Goal: Task Accomplishment & Management: Complete application form

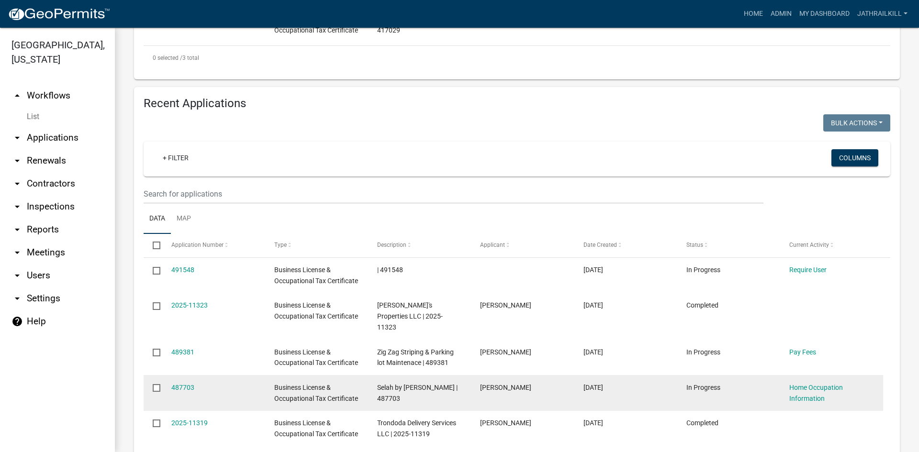
scroll to position [479, 0]
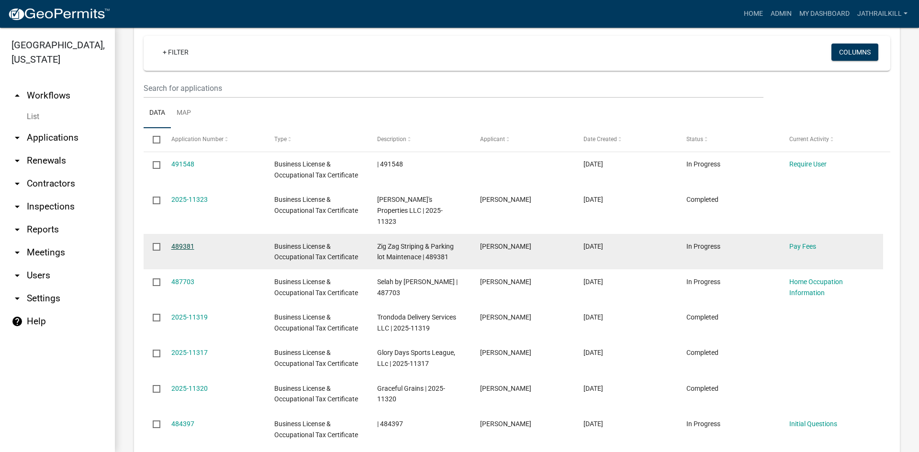
click at [185, 243] on link "489381" at bounding box center [182, 247] width 23 height 8
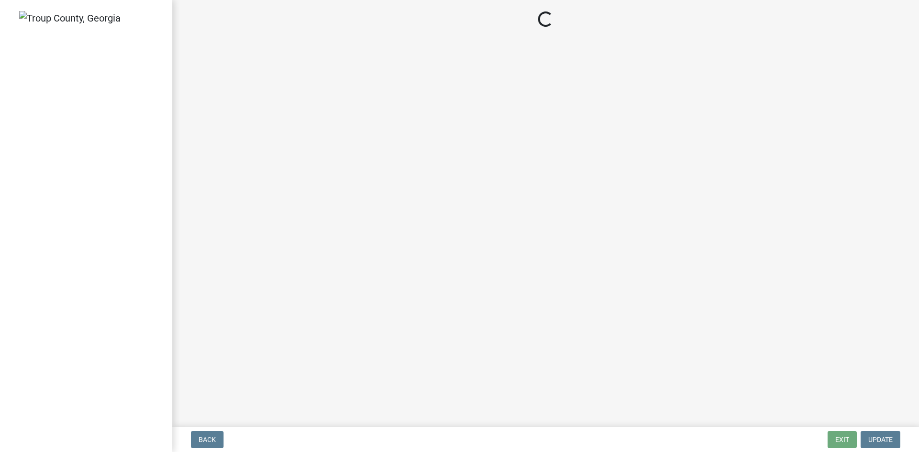
select select "3: 3"
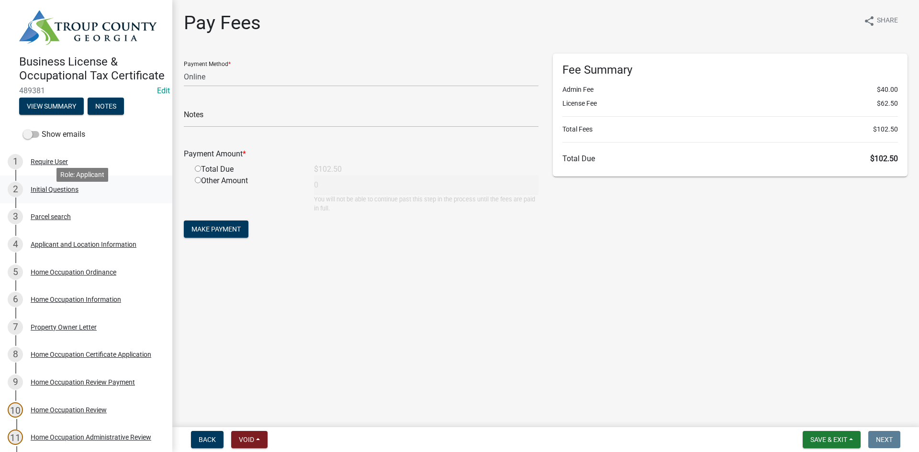
click at [60, 197] on div "2 Initial Questions" at bounding box center [82, 189] width 149 height 15
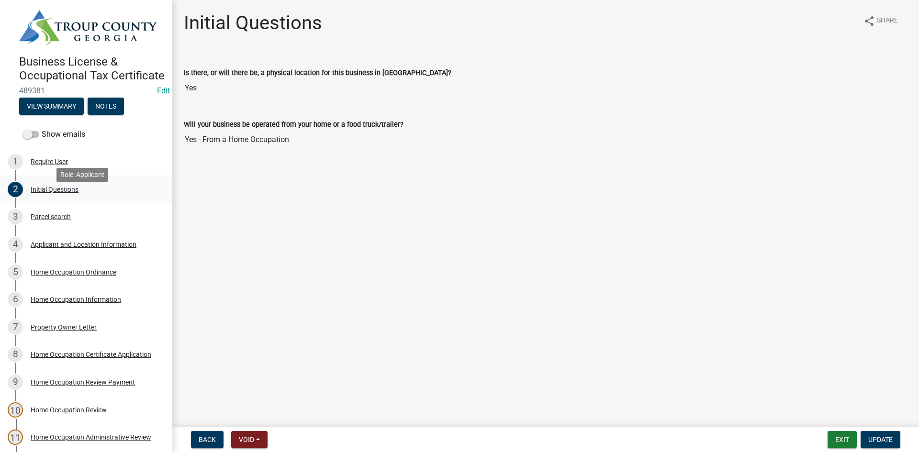
click at [91, 204] on link "2 Initial Questions" at bounding box center [86, 190] width 172 height 28
click at [69, 170] on div "1 Require User" at bounding box center [82, 161] width 149 height 15
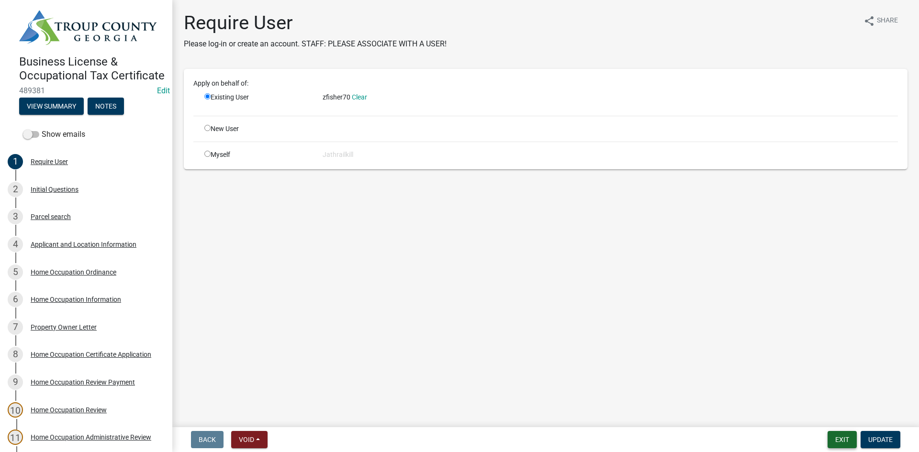
click at [838, 436] on button "Exit" at bounding box center [842, 439] width 29 height 17
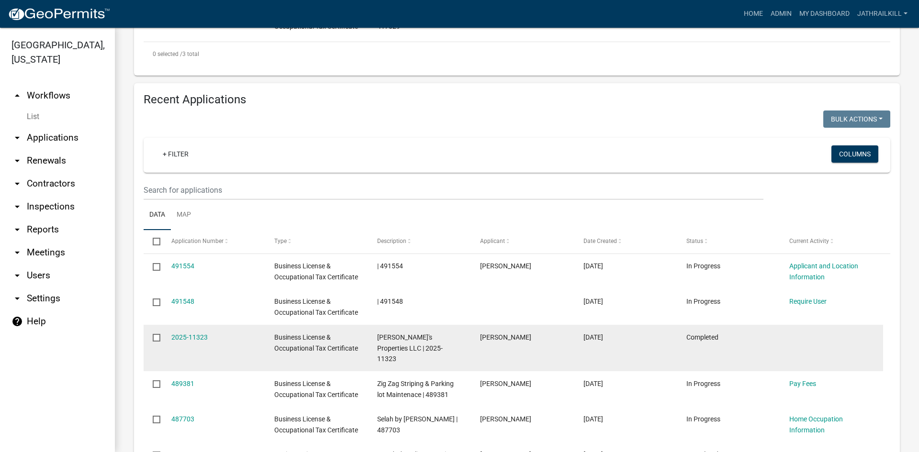
scroll to position [479, 0]
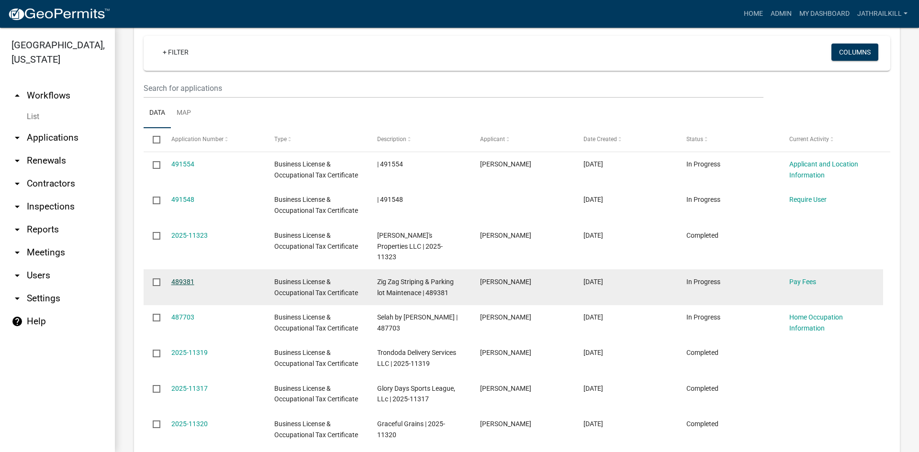
click at [175, 278] on link "489381" at bounding box center [182, 282] width 23 height 8
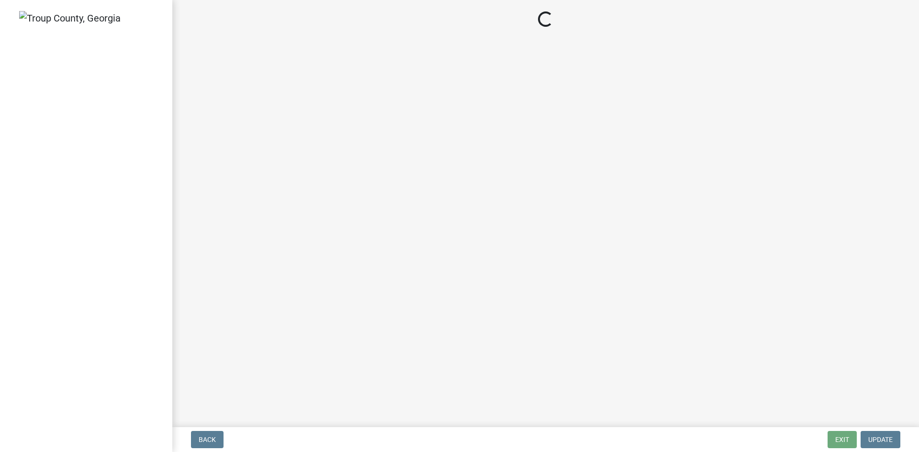
select select "3: 3"
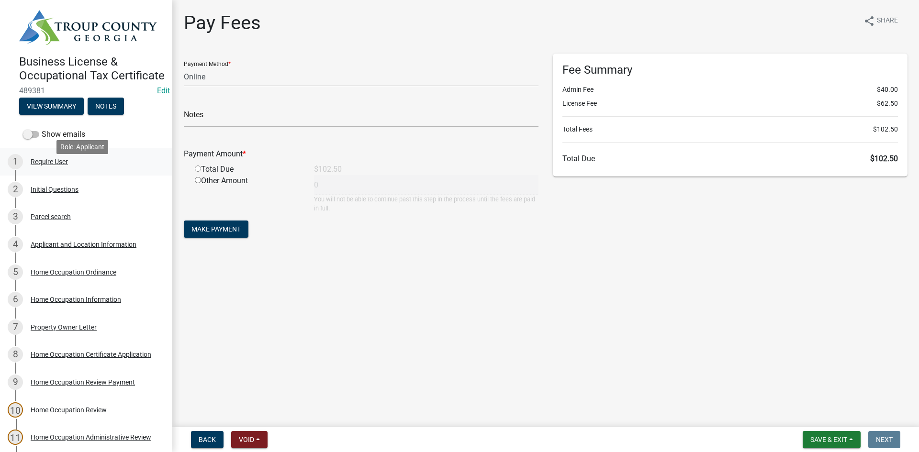
click at [78, 170] on div "1 Require User" at bounding box center [82, 161] width 149 height 15
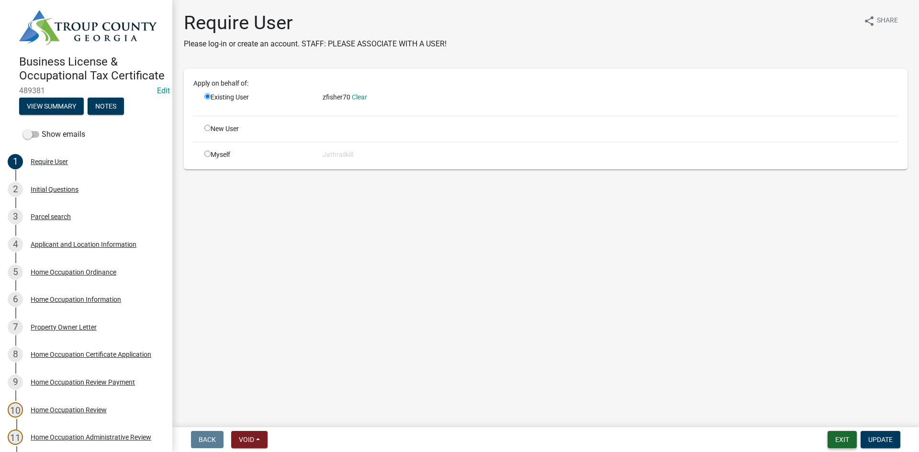
click at [836, 439] on button "Exit" at bounding box center [842, 439] width 29 height 17
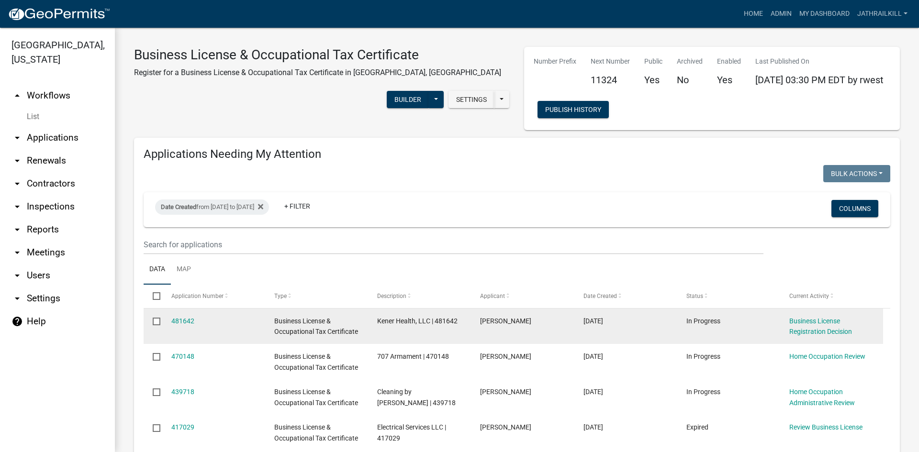
scroll to position [48, 0]
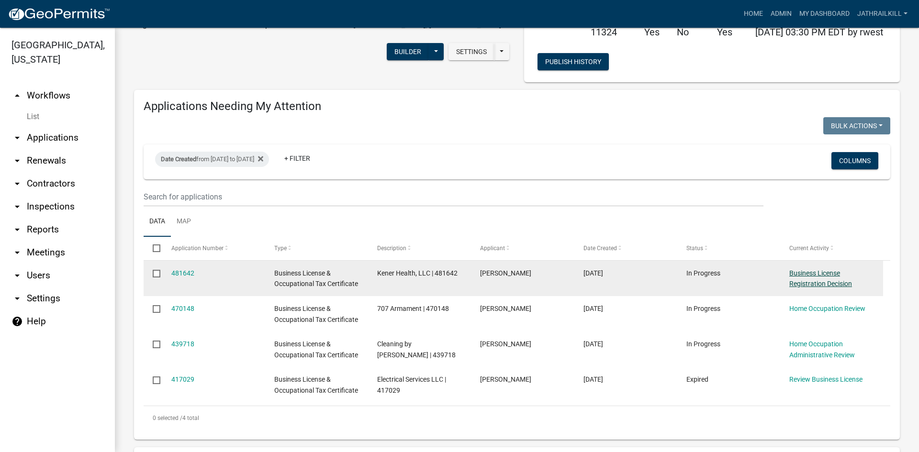
click at [817, 273] on link "Business License Registration Decision" at bounding box center [821, 279] width 63 height 19
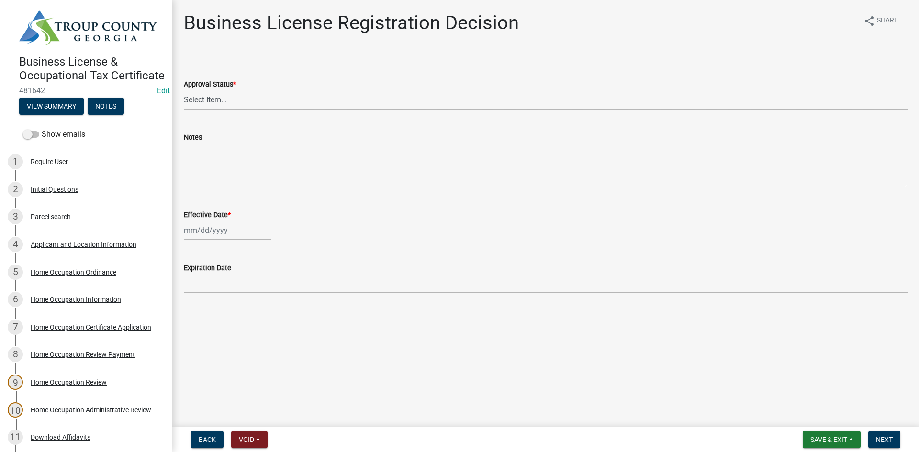
click at [224, 107] on select "Select Item... Approved Denied" at bounding box center [546, 100] width 724 height 20
click at [223, 103] on select "Select Item... Approved Denied" at bounding box center [546, 100] width 724 height 20
click at [220, 109] on select "Select Item... Approved Denied" at bounding box center [546, 100] width 724 height 20
click at [184, 90] on select "Select Item... Approved Denied" at bounding box center [546, 100] width 724 height 20
select select "4b86b809-39dd-4c68-9f3d-fdb3e7050482"
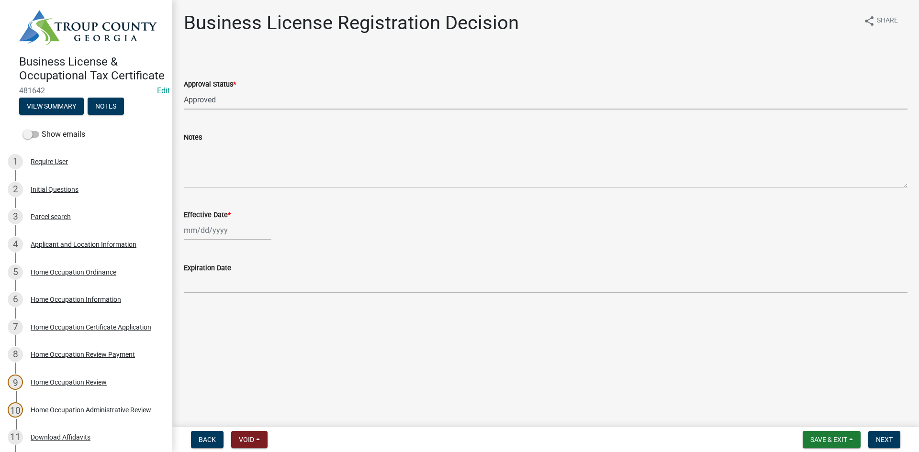
click at [213, 223] on div at bounding box center [228, 231] width 88 height 20
select select "10"
select select "2025"
click at [192, 312] on div "13" at bounding box center [193, 312] width 15 height 15
type input "[DATE]"
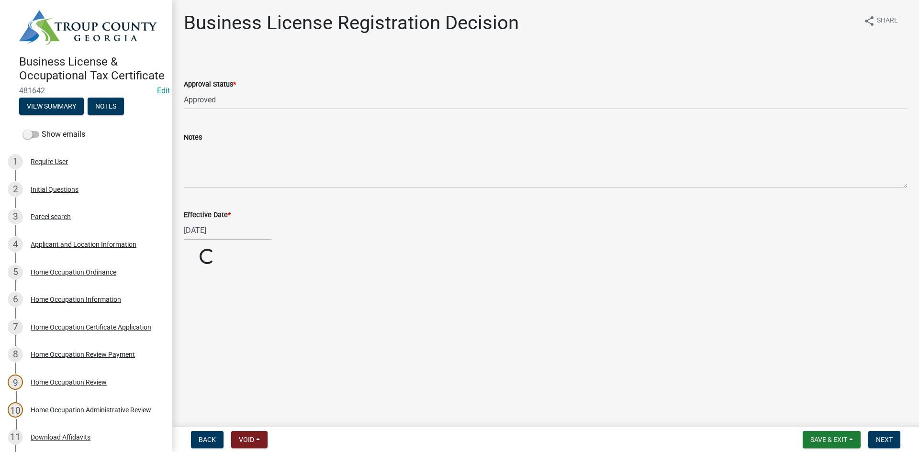
click at [226, 288] on main "Business License Registration Decision share Share Approval Status * Select Ite…" at bounding box center [545, 212] width 747 height 424
click at [886, 427] on div "Business License & Occupational Tax Certificate 481642 Edit View Summary Notes …" at bounding box center [459, 226] width 919 height 452
drag, startPoint x: 887, startPoint y: 440, endPoint x: 843, endPoint y: 430, distance: 45.2
click at [887, 439] on span "Next" at bounding box center [884, 440] width 17 height 8
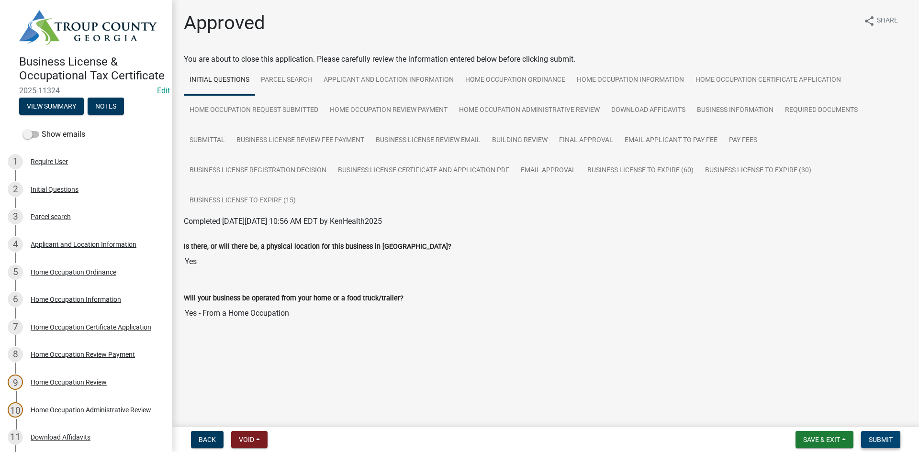
click at [878, 437] on span "Submit" at bounding box center [881, 440] width 24 height 8
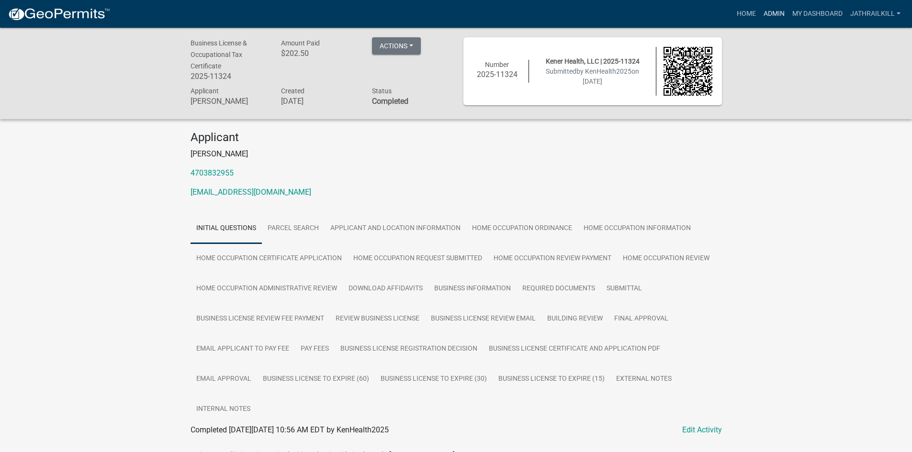
click at [773, 16] on link "Admin" at bounding box center [774, 14] width 29 height 18
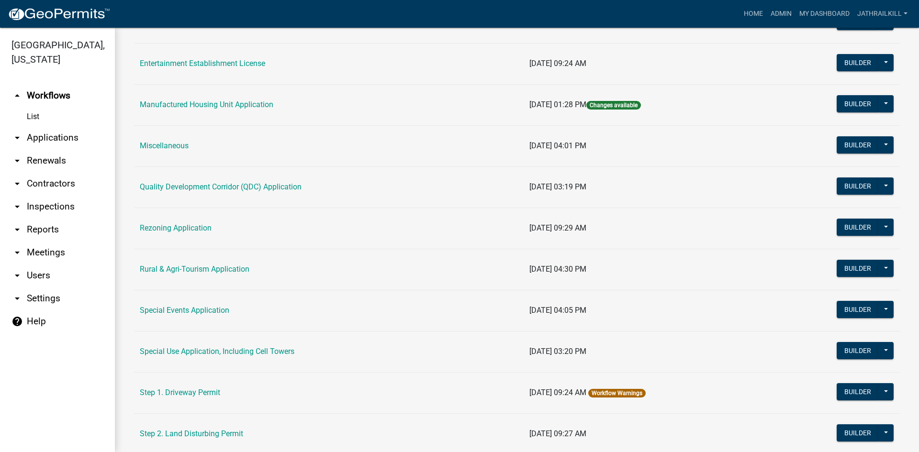
scroll to position [287, 0]
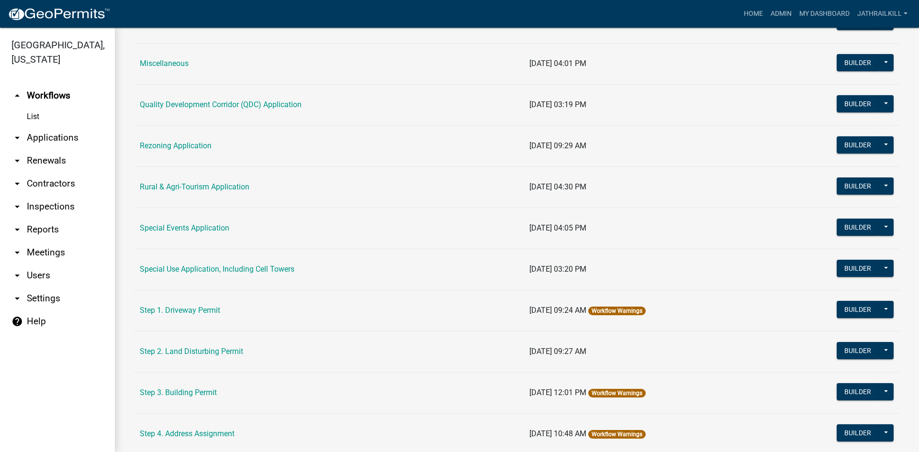
click at [171, 128] on td "Rezoning Application" at bounding box center [329, 145] width 390 height 41
click at [179, 153] on td "Rezoning Application" at bounding box center [329, 145] width 390 height 41
click at [179, 152] on td "Rezoning Application" at bounding box center [329, 145] width 390 height 41
click at [176, 148] on link "Rezoning Application" at bounding box center [176, 145] width 72 height 9
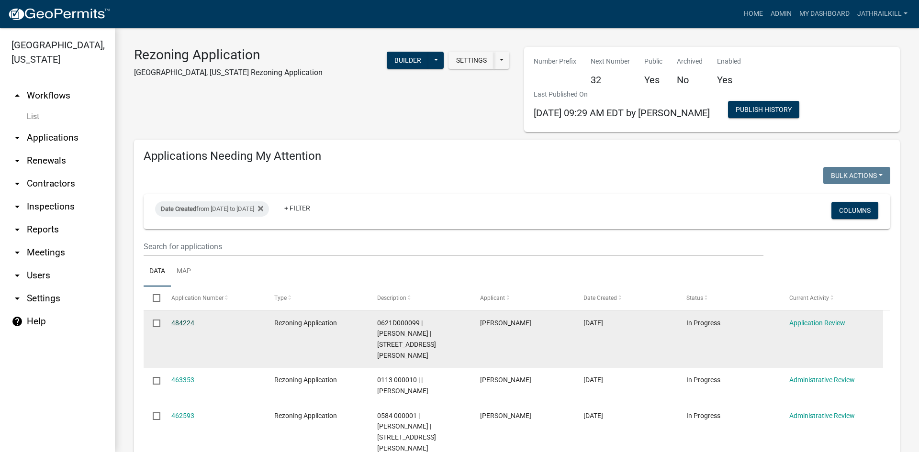
click at [189, 322] on link "484224" at bounding box center [182, 323] width 23 height 8
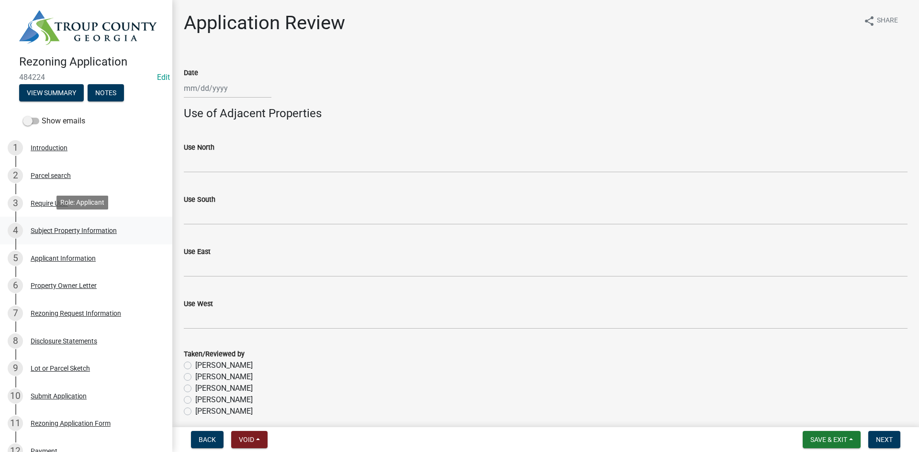
click at [78, 227] on div "Subject Property Information" at bounding box center [74, 230] width 86 height 7
